Goal: Task Accomplishment & Management: Manage account settings

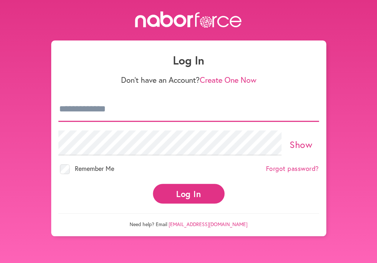
click at [92, 108] on input "email" at bounding box center [188, 109] width 261 height 25
type input "**********"
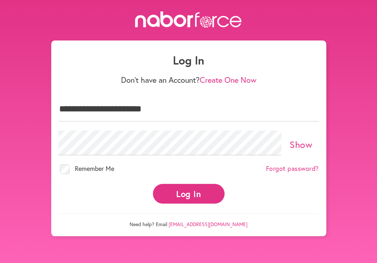
click at [195, 196] on button "Log In" at bounding box center [189, 194] width 72 height 20
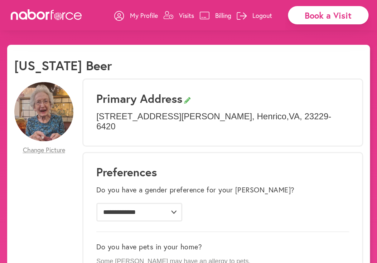
click at [185, 13] on p "Visits" at bounding box center [186, 15] width 15 height 9
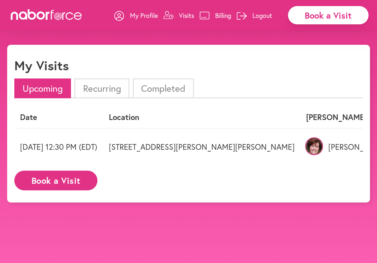
click at [263, 15] on p "Logout" at bounding box center [263, 15] width 20 height 9
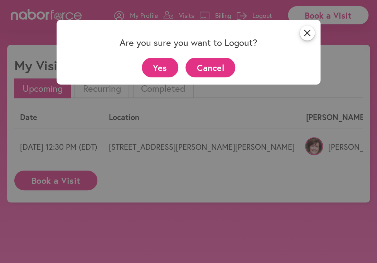
click at [221, 66] on button "Cancel" at bounding box center [211, 68] width 50 height 20
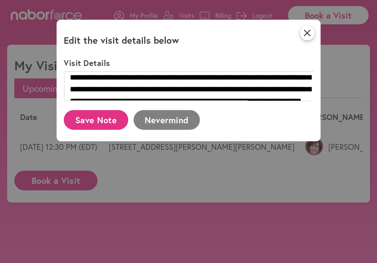
scroll to position [71, 0]
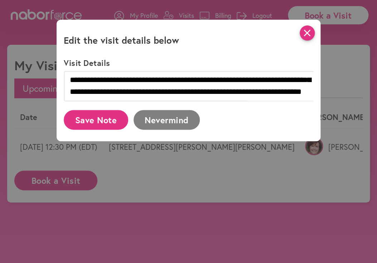
click at [309, 31] on icon "close" at bounding box center [307, 32] width 15 height 15
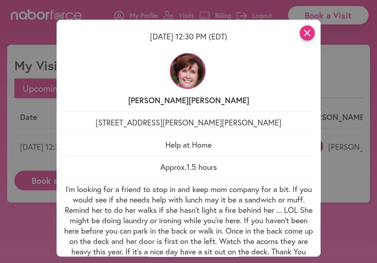
click at [304, 31] on icon "close" at bounding box center [307, 32] width 15 height 15
